Goal: Task Accomplishment & Management: Manage account settings

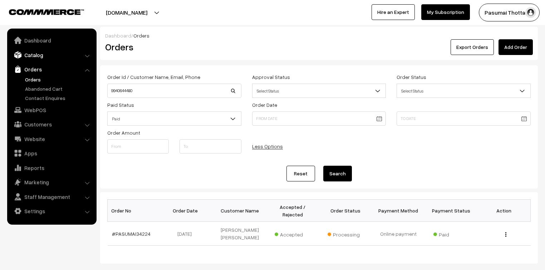
click at [37, 55] on link "Catalog" at bounding box center [51, 55] width 85 height 13
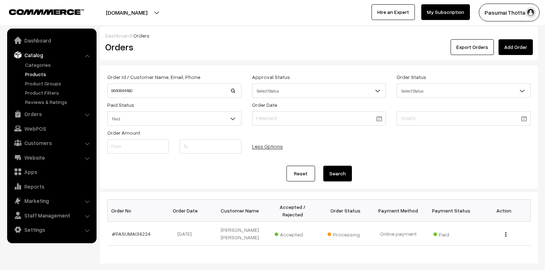
click at [36, 73] on link "Products" at bounding box center [58, 74] width 71 height 8
click at [33, 114] on link "Orders" at bounding box center [51, 114] width 85 height 13
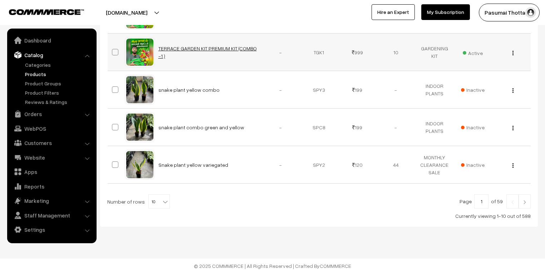
scroll to position [354, 0]
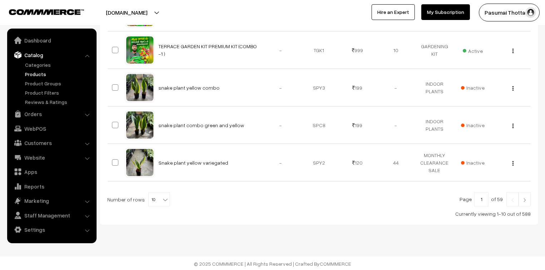
click at [162, 199] on b at bounding box center [165, 199] width 7 height 7
select select "40"
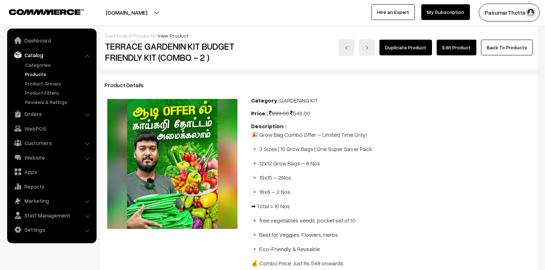
click at [452, 47] on link "Edit Product" at bounding box center [456, 48] width 40 height 16
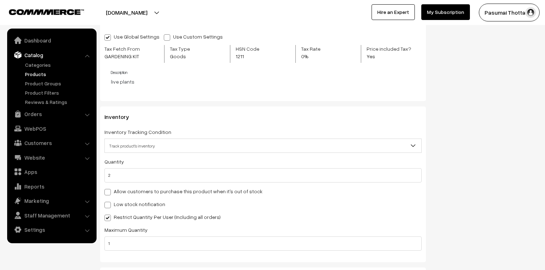
scroll to position [715, 0]
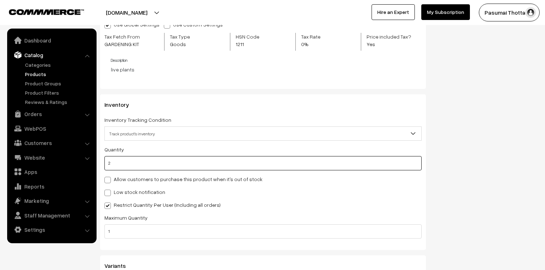
click at [111, 162] on input "2" at bounding box center [262, 163] width 317 height 14
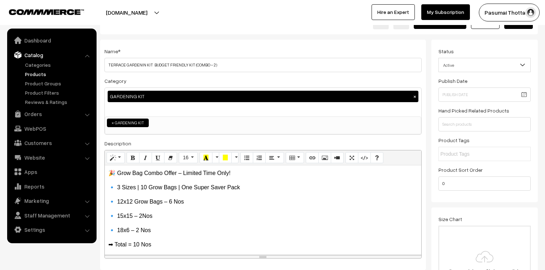
scroll to position [0, 0]
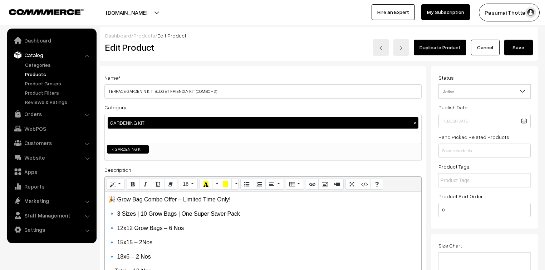
type input "10"
click at [524, 49] on button "Save" at bounding box center [518, 48] width 29 height 16
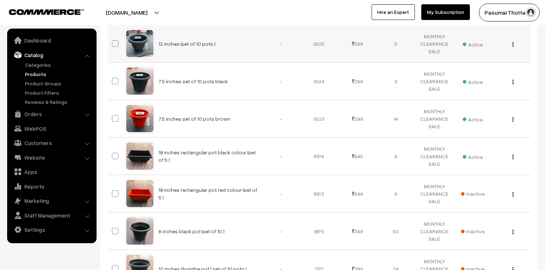
scroll to position [772, 0]
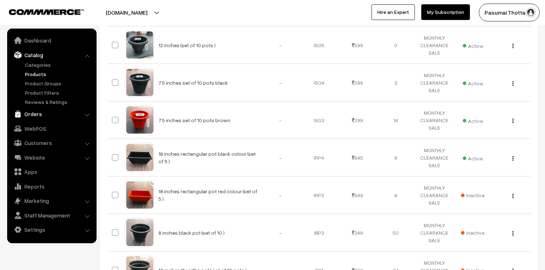
click at [30, 117] on link "Orders" at bounding box center [51, 114] width 85 height 13
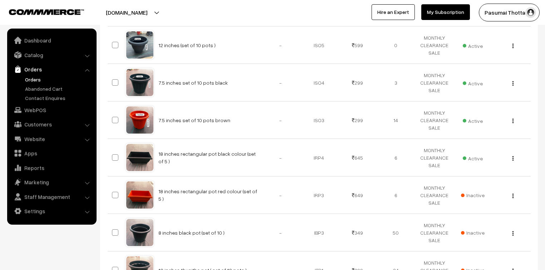
click at [31, 78] on link "Orders" at bounding box center [58, 80] width 71 height 8
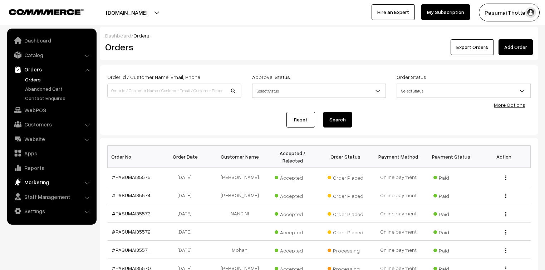
click at [27, 155] on link "Apps" at bounding box center [51, 153] width 85 height 13
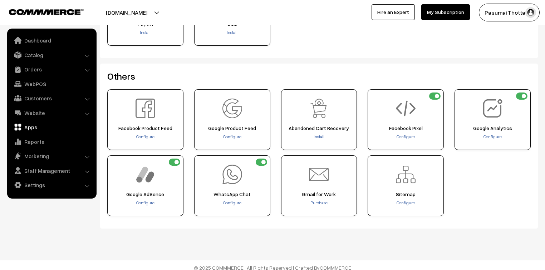
scroll to position [286, 0]
